Goal: Information Seeking & Learning: Check status

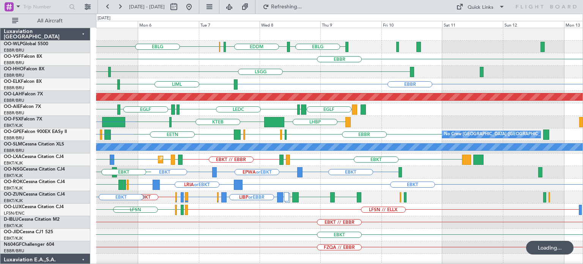
click at [238, 176] on div "EBLG EDDM ELLX EBLG [GEOGRAPHIC_DATA] LFMN [GEOGRAPHIC_DATA] [GEOGRAPHIC_DATA] …" at bounding box center [339, 247] width 487 height 439
click at [220, 199] on div "EBLG EDDM ELLX EBLG [GEOGRAPHIC_DATA] LFMN [GEOGRAPHIC_DATA] [GEOGRAPHIC_DATA] …" at bounding box center [339, 247] width 487 height 439
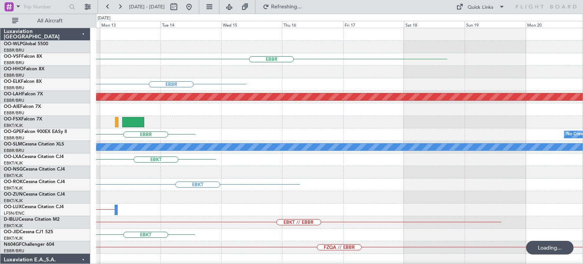
click at [324, 218] on div "EBBR [GEOGRAPHIC_DATA] Planned [GEOGRAPHIC_DATA][PERSON_NAME]-[GEOGRAPHIC_DATA]…" at bounding box center [339, 235] width 487 height 414
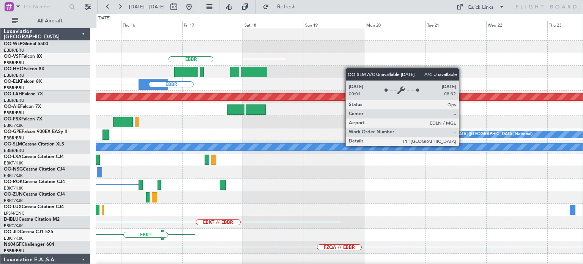
click at [256, 190] on div "EBBR [GEOGRAPHIC_DATA] Planned [GEOGRAPHIC_DATA][PERSON_NAME]-[GEOGRAPHIC_DATA]…" at bounding box center [339, 235] width 487 height 414
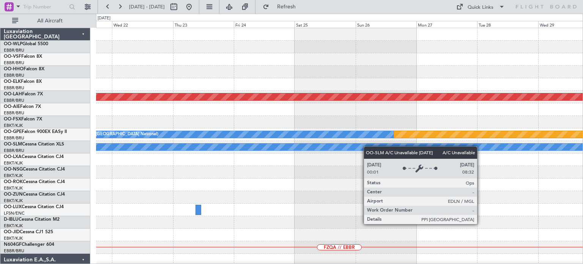
click at [247, 165] on div "Planned Maint [PERSON_NAME]-[GEOGRAPHIC_DATA][PERSON_NAME] ([GEOGRAPHIC_DATA][P…" at bounding box center [339, 235] width 487 height 414
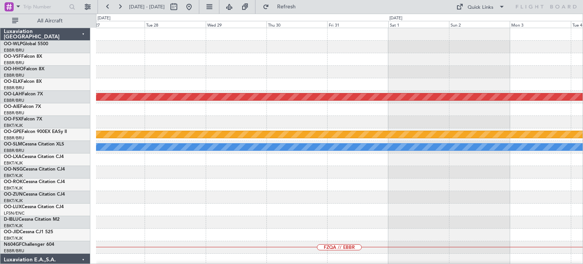
click at [239, 155] on div "Planned Maint [PERSON_NAME]-[GEOGRAPHIC_DATA][PERSON_NAME] ([GEOGRAPHIC_DATA][P…" at bounding box center [339, 235] width 487 height 414
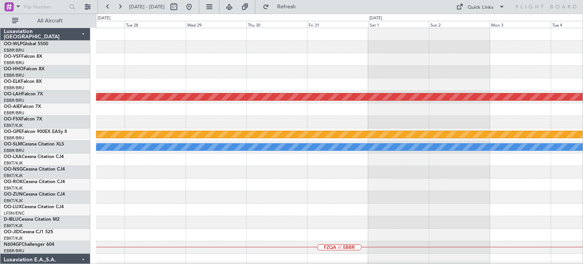
click at [275, 183] on div "Planned Maint [PERSON_NAME]-[GEOGRAPHIC_DATA][PERSON_NAME] ([GEOGRAPHIC_DATA][P…" at bounding box center [339, 235] width 487 height 414
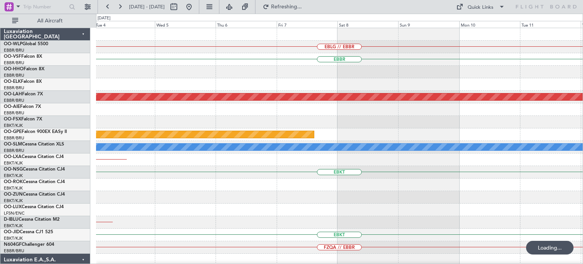
click at [256, 194] on div "EBLG // EBBR [GEOGRAPHIC_DATA] Planned [GEOGRAPHIC_DATA][PERSON_NAME]-[GEOGRAPH…" at bounding box center [339, 235] width 487 height 414
click at [316, 168] on div "EBLG // EBBR [GEOGRAPHIC_DATA] Planned [GEOGRAPHIC_DATA][PERSON_NAME]-[GEOGRAPH…" at bounding box center [339, 235] width 487 height 414
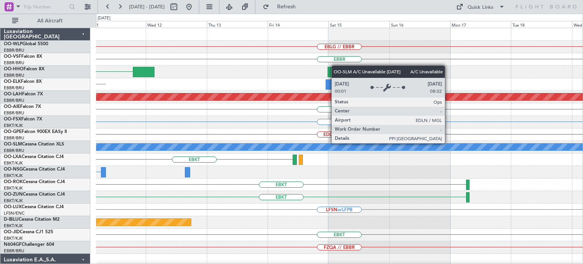
click at [258, 198] on div "EBLG // EBBR [GEOGRAPHIC_DATA] [GEOGRAPHIC_DATA] [GEOGRAPHIC_DATA] Planned [GEO…" at bounding box center [339, 247] width 487 height 439
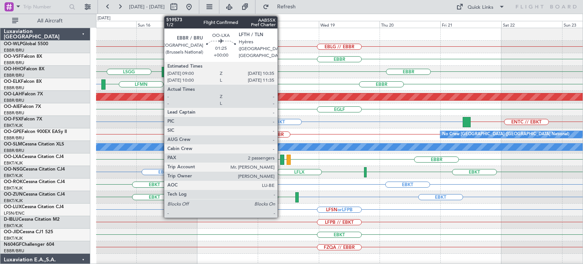
click at [281, 157] on div at bounding box center [282, 160] width 4 height 10
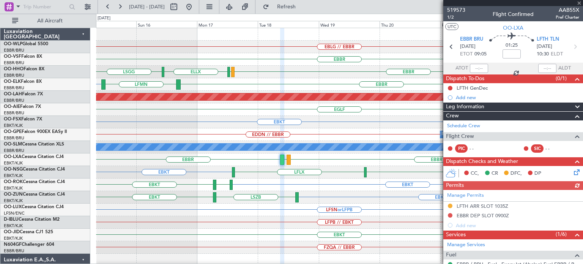
scroll to position [132, 0]
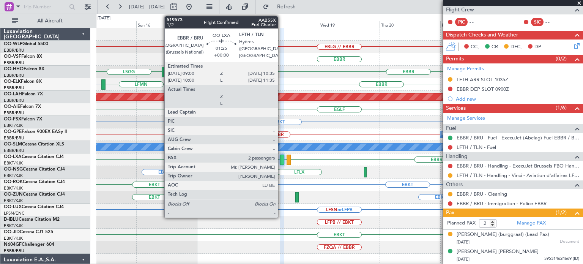
click at [282, 158] on div at bounding box center [282, 160] width 4 height 10
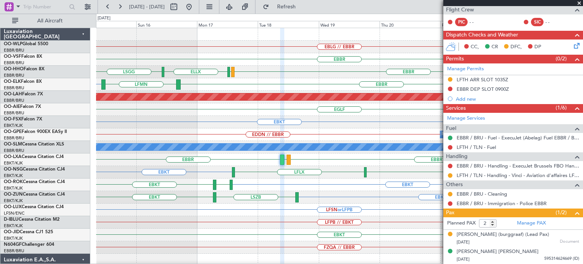
click at [383, 138] on div "EDDN // EBBR No Crew [GEOGRAPHIC_DATA] (Brussels National)" at bounding box center [339, 134] width 487 height 13
click at [580, 2] on span at bounding box center [580, 3] width 8 height 7
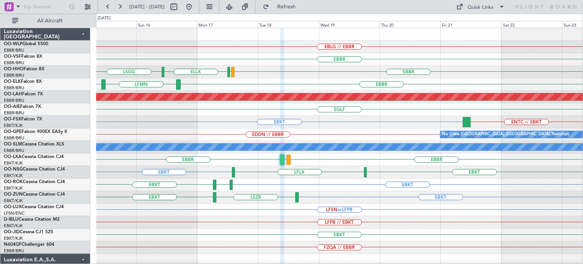
type input "0"
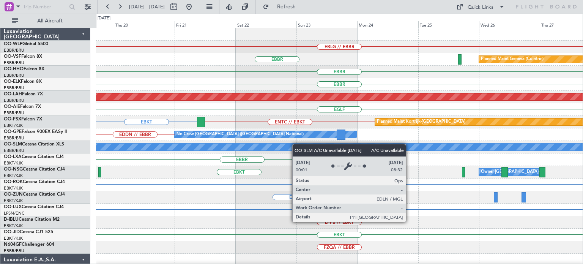
click at [240, 153] on div "EBLG // EBBR [GEOGRAPHIC_DATA] Planned Maint Geneva ([GEOGRAPHIC_DATA]) [GEOGRA…" at bounding box center [339, 235] width 487 height 414
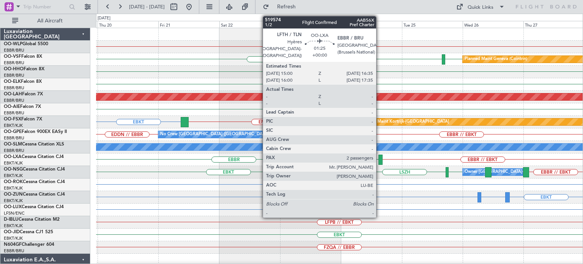
click at [380, 157] on div at bounding box center [381, 160] width 4 height 10
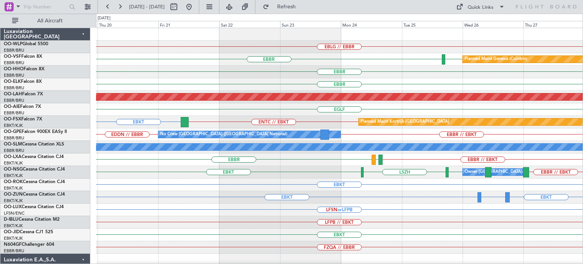
click at [305, 38] on div at bounding box center [339, 34] width 487 height 13
click at [195, 6] on button at bounding box center [189, 7] width 12 height 12
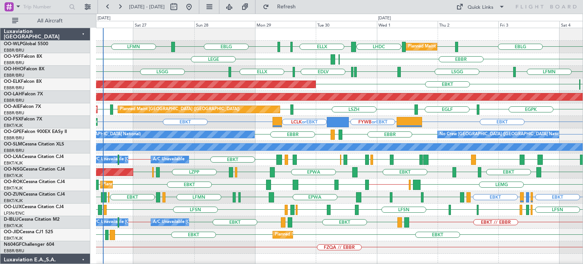
click at [290, 182] on div "EBKT EBKT [GEOGRAPHIC_DATA] [GEOGRAPHIC_DATA] EBBR // EBKT LIME EBKT EPLB Plann…" at bounding box center [339, 185] width 487 height 13
click at [448, 197] on div "EBKT LFPB or EBKT LFMN or EBKT EBKT LFMN [GEOGRAPHIC_DATA] EBKT EBOS [PERSON_NA…" at bounding box center [339, 197] width 487 height 13
click at [230, 119] on div "EBKT FYWB or EBKT LCLK or EBKT EBKT Planned Maint [GEOGRAPHIC_DATA]-[GEOGRAPHIC…" at bounding box center [339, 122] width 487 height 13
